Goal: Task Accomplishment & Management: Manage account settings

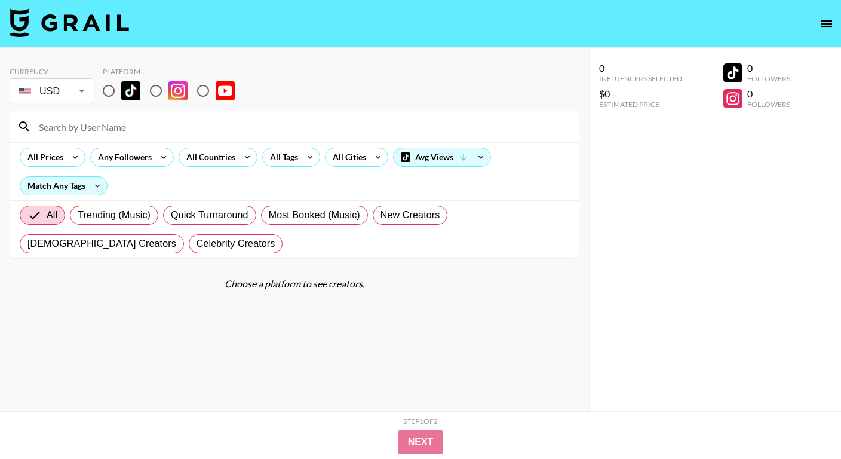
click at [835, 22] on button "open drawer" at bounding box center [827, 24] width 24 height 24
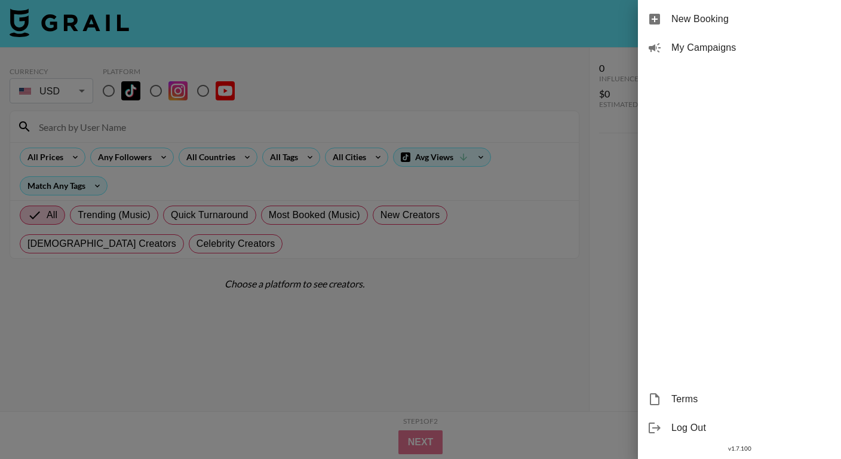
click at [710, 46] on span "My Campaigns" at bounding box center [752, 48] width 160 height 14
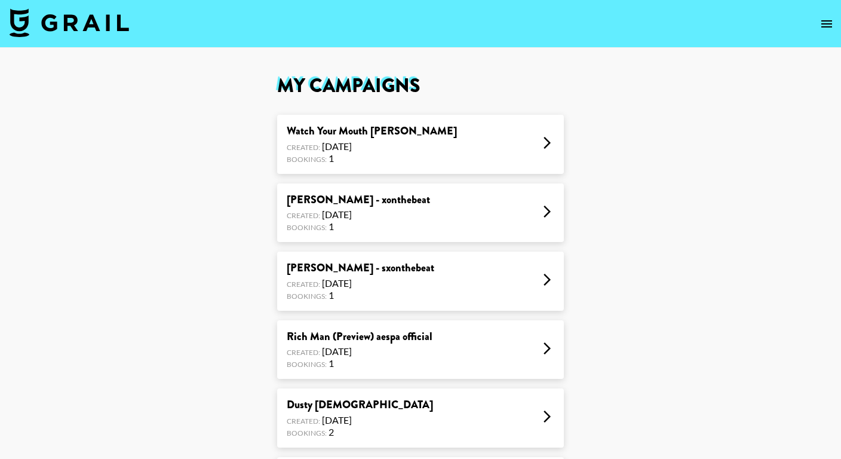
click at [483, 141] on div "Watch Your Mouth [PERSON_NAME] Created: [DATE] Bookings: 1" at bounding box center [420, 144] width 287 height 59
click at [407, 209] on div "ADELA - xonthebeat Created: Aug 31, 2025 Bookings: 1" at bounding box center [420, 212] width 287 height 59
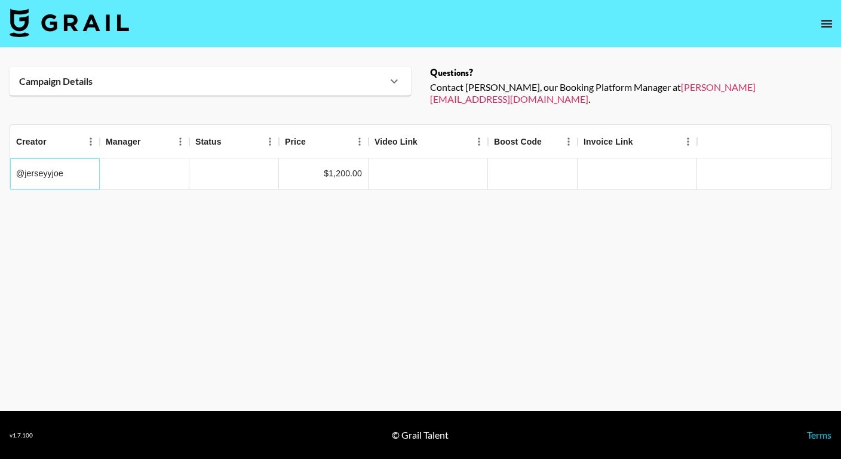
click at [50, 160] on div "@jerseyyjoe" at bounding box center [55, 173] width 90 height 31
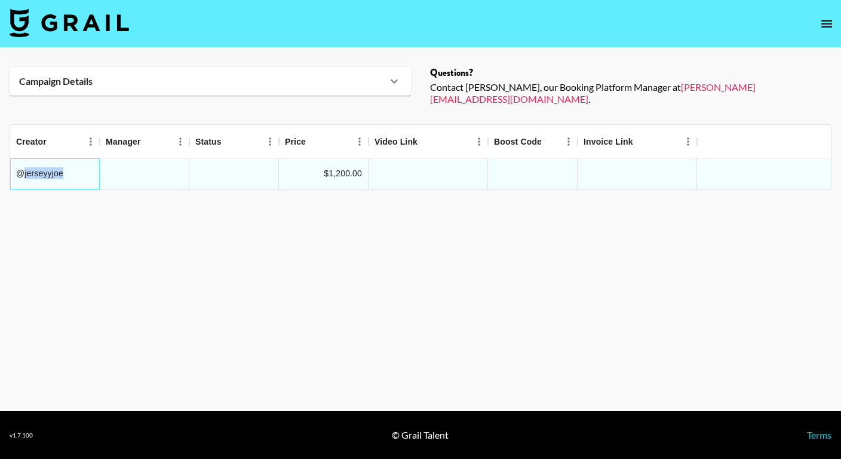
click at [50, 160] on div "@jerseyyjoe" at bounding box center [55, 173] width 90 height 31
click at [85, 33] on img at bounding box center [69, 22] width 119 height 29
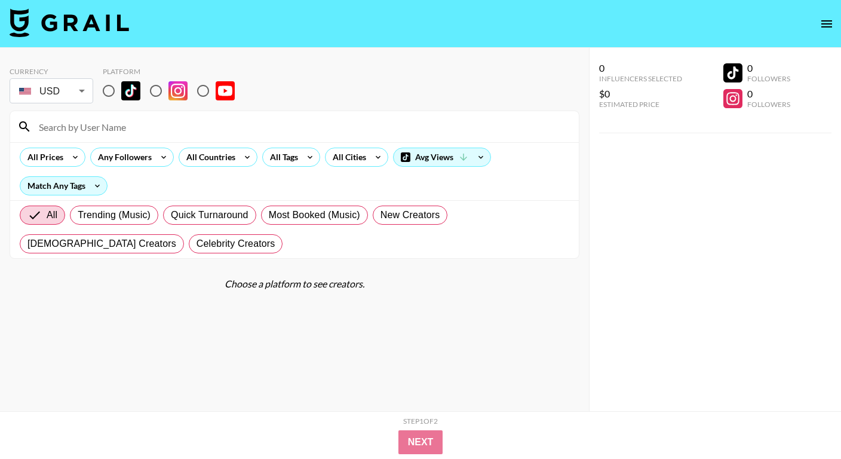
click at [112, 97] on input "radio" at bounding box center [108, 90] width 25 height 25
radio input "true"
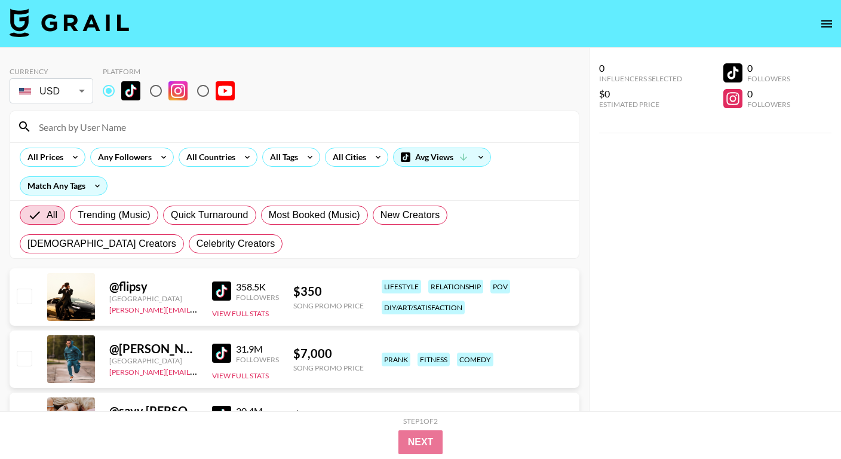
click at [114, 118] on input at bounding box center [302, 126] width 540 height 19
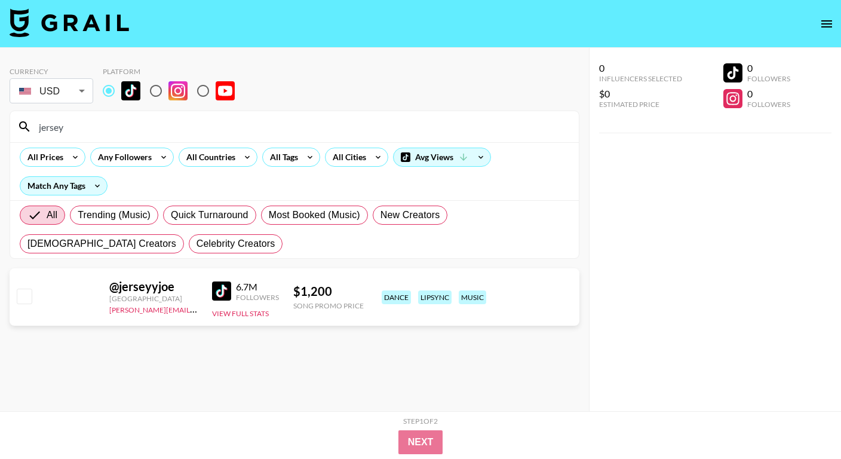
type input "jersey"
click at [187, 126] on input "jersey" at bounding box center [302, 126] width 540 height 19
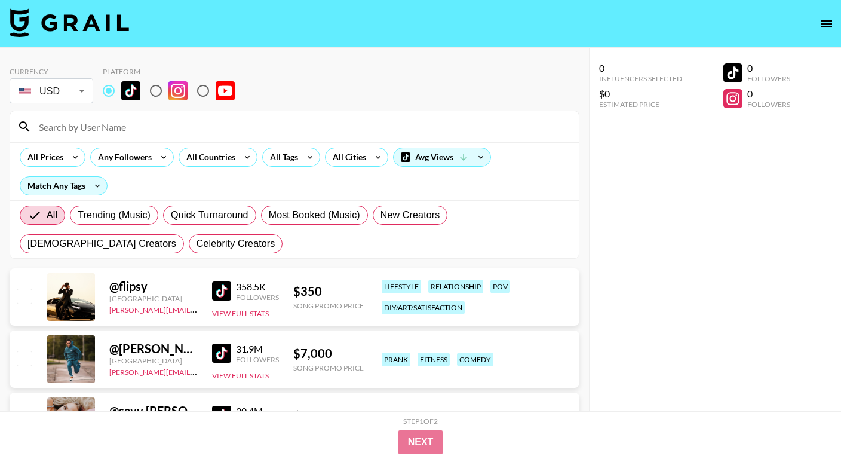
click at [825, 27] on icon "open drawer" at bounding box center [827, 24] width 14 height 14
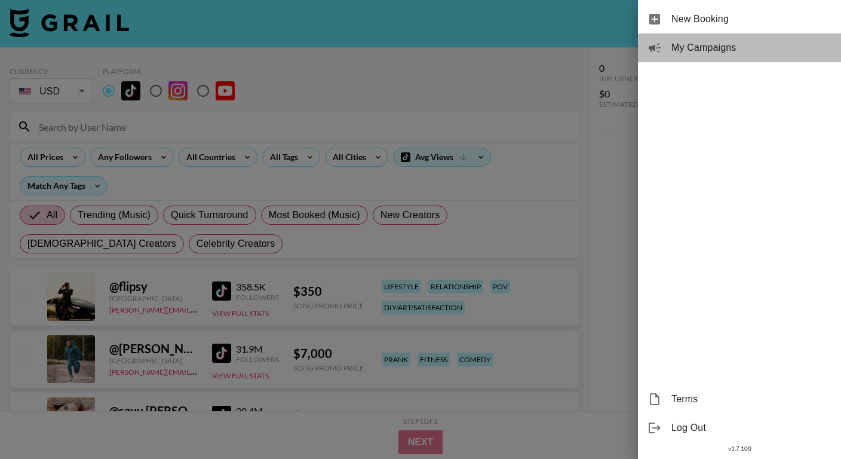
click at [752, 47] on span "My Campaigns" at bounding box center [752, 48] width 160 height 14
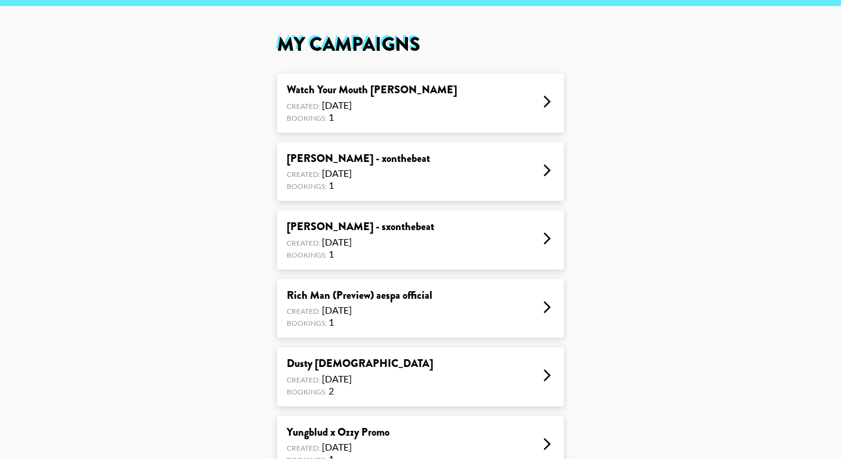
scroll to position [70, 0]
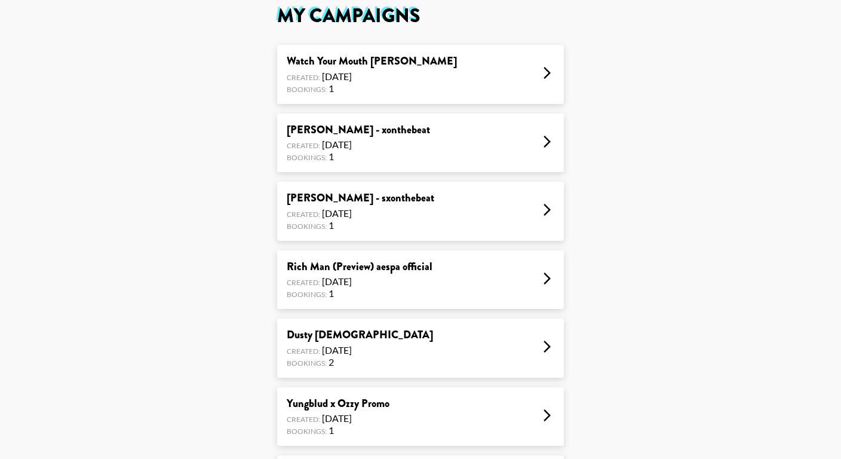
click at [470, 262] on div "Rich Man (Preview) aespa official Created: Aug 29, 2025 Bookings: 1" at bounding box center [420, 279] width 287 height 59
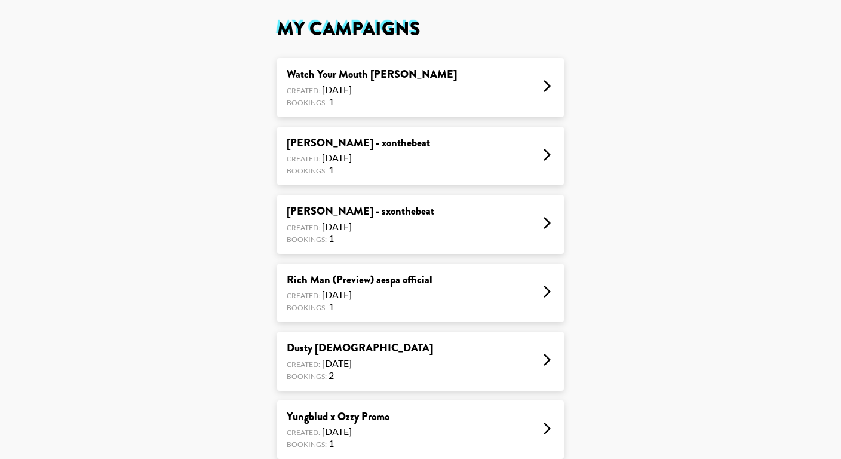
scroll to position [90, 0]
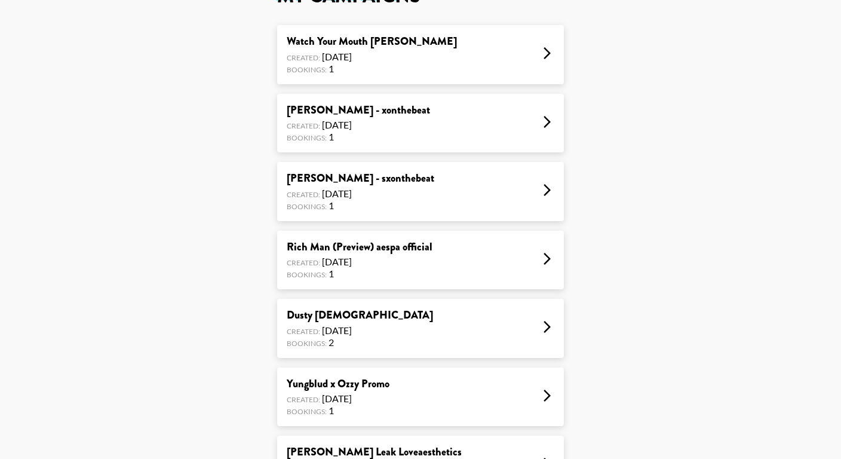
click at [428, 307] on div "Dusty Bibles Created: Aug 22, 2025 Bookings: 2" at bounding box center [420, 328] width 287 height 59
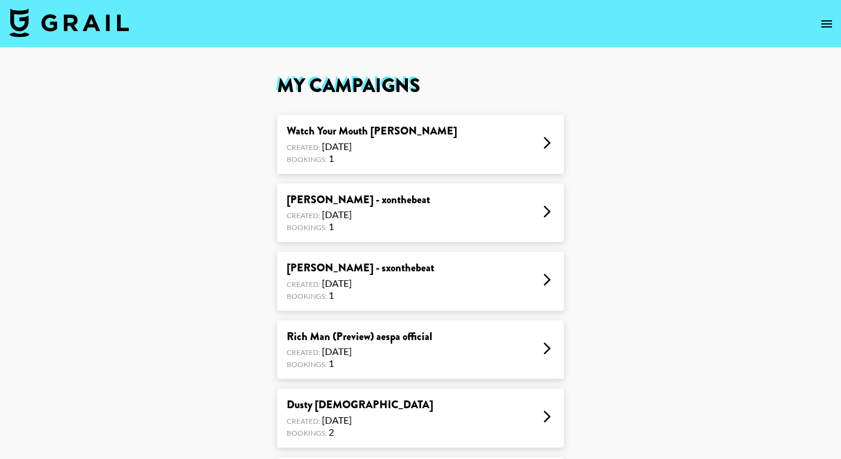
click at [378, 154] on div "Bookings: 1" at bounding box center [372, 158] width 170 height 12
click at [366, 217] on div "Created: Aug 31, 2025" at bounding box center [358, 215] width 143 height 12
click at [363, 268] on div "[PERSON_NAME] - sxonthebeat" at bounding box center [361, 268] width 148 height 14
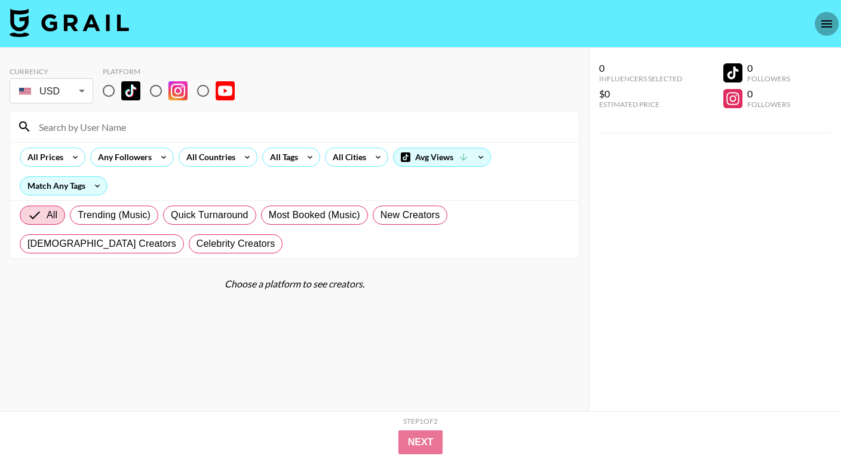
click at [822, 18] on icon "open drawer" at bounding box center [827, 24] width 14 height 14
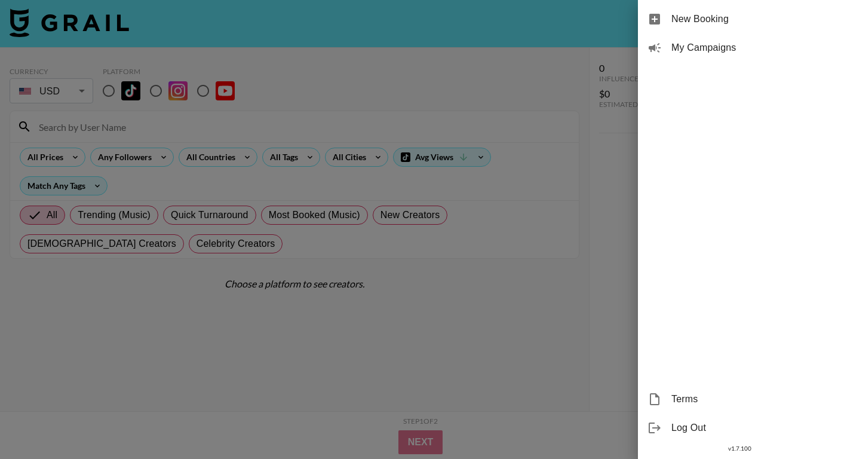
click at [725, 56] on div "My Campaigns" at bounding box center [739, 47] width 203 height 29
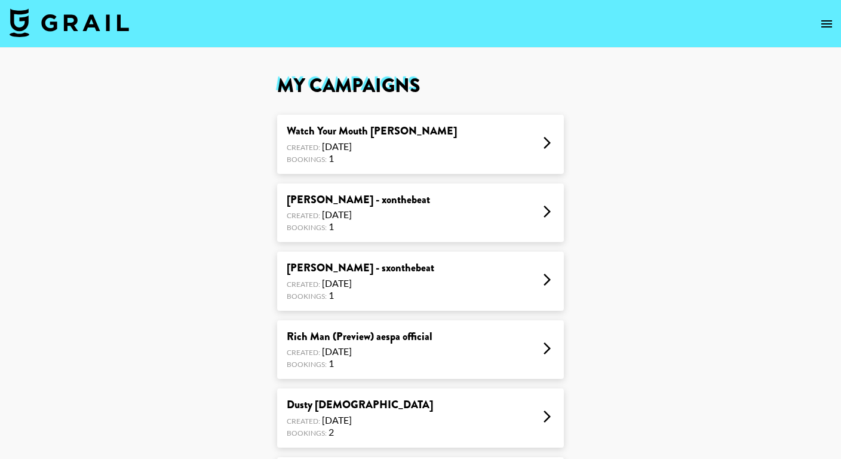
click at [443, 271] on div "ADELA - sxonthebeat Created: Aug 31, 2025 Bookings: 1" at bounding box center [420, 281] width 287 height 59
click at [338, 187] on div "ADELA - xonthebeat Created: Aug 31, 2025 Bookings: 1" at bounding box center [420, 212] width 287 height 59
click at [446, 142] on div "Watch Your Mouth [PERSON_NAME] Created: [DATE] Bookings: 1" at bounding box center [420, 144] width 287 height 59
